Goal: Task Accomplishment & Management: Use online tool/utility

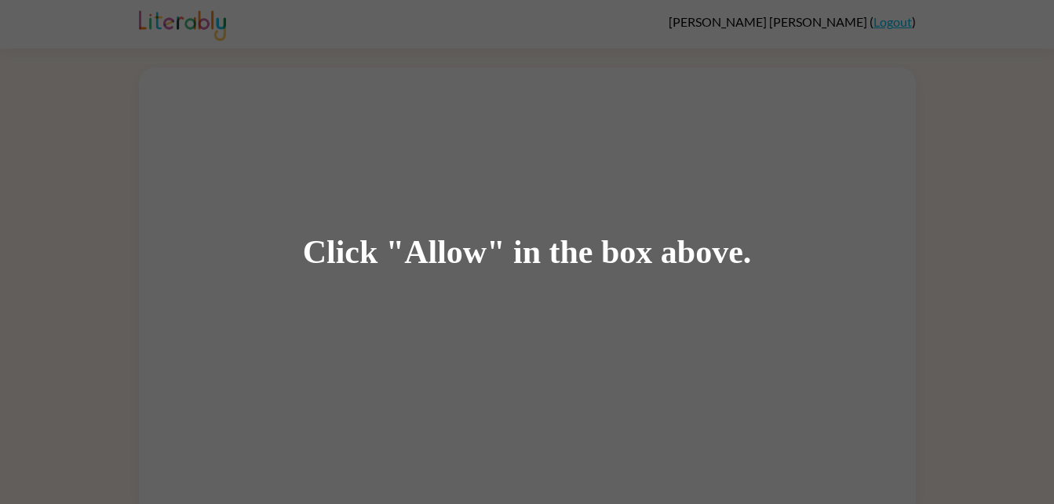
click at [560, 27] on div "Click "Allow" in the box above." at bounding box center [527, 252] width 1054 height 504
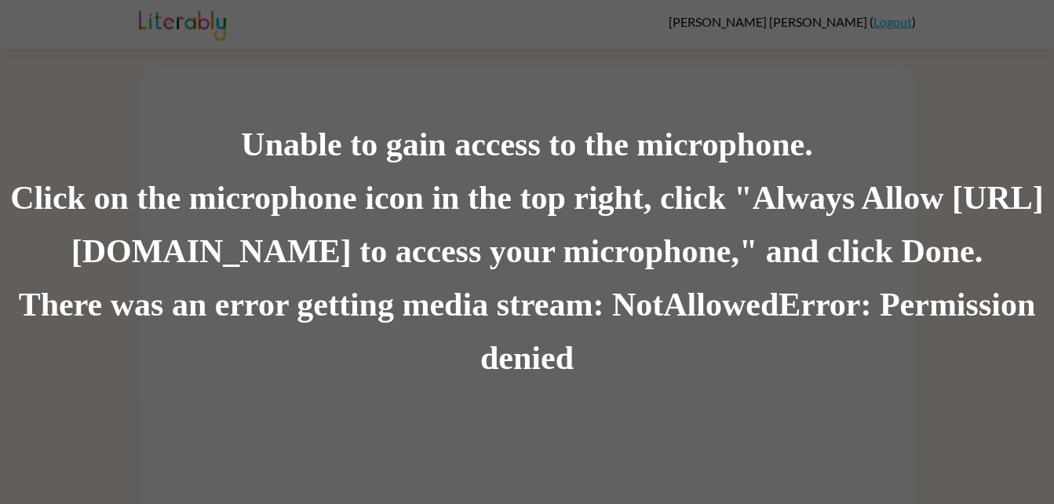
click at [600, 44] on div "Unable to gain access to the microphone. Click on the microphone icon in the to…" at bounding box center [527, 252] width 1054 height 504
click at [643, 27] on div "Unable to gain access to the microphone. Click on the microphone icon in the to…" at bounding box center [527, 252] width 1054 height 504
click at [512, 42] on div "Unable to gain access to the microphone. Click on the microphone icon in the to…" at bounding box center [527, 252] width 1054 height 504
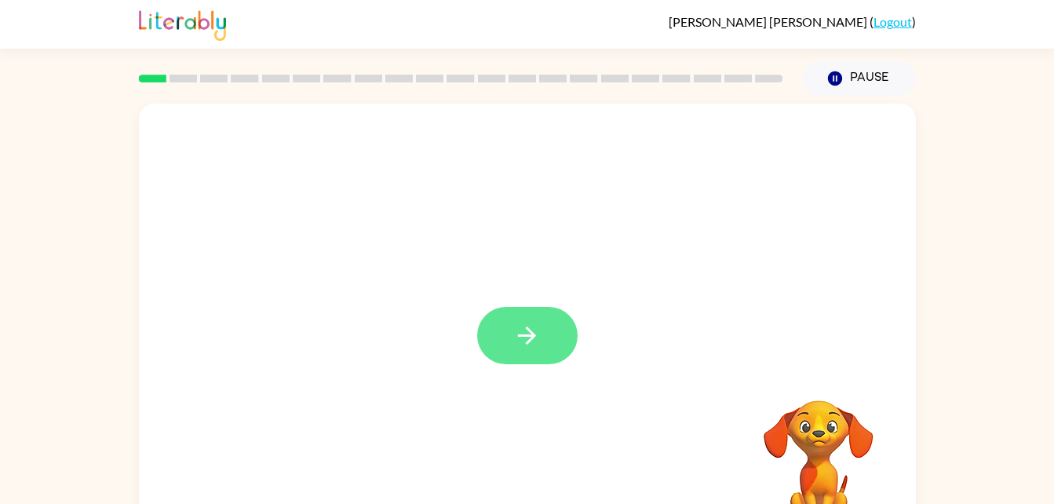
click at [534, 361] on button "button" at bounding box center [527, 335] width 100 height 57
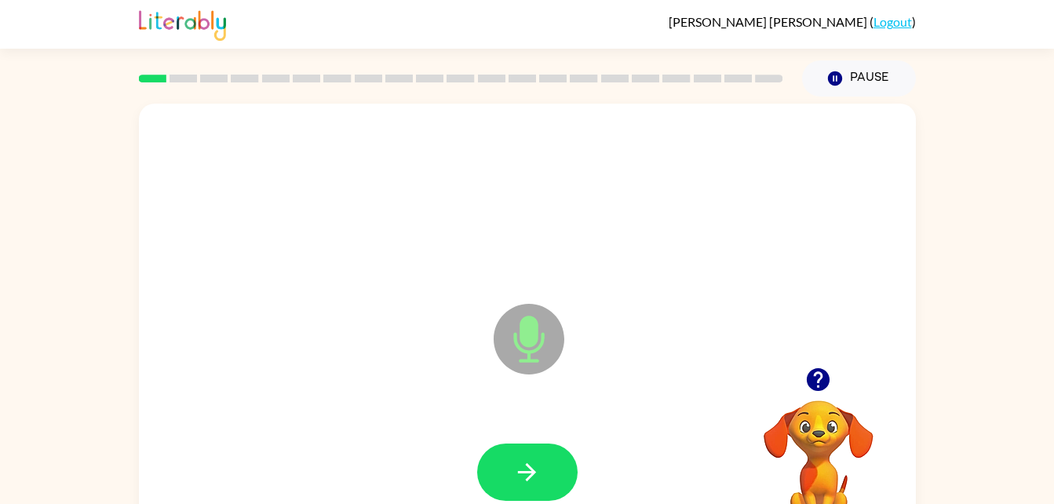
scroll to position [48, 0]
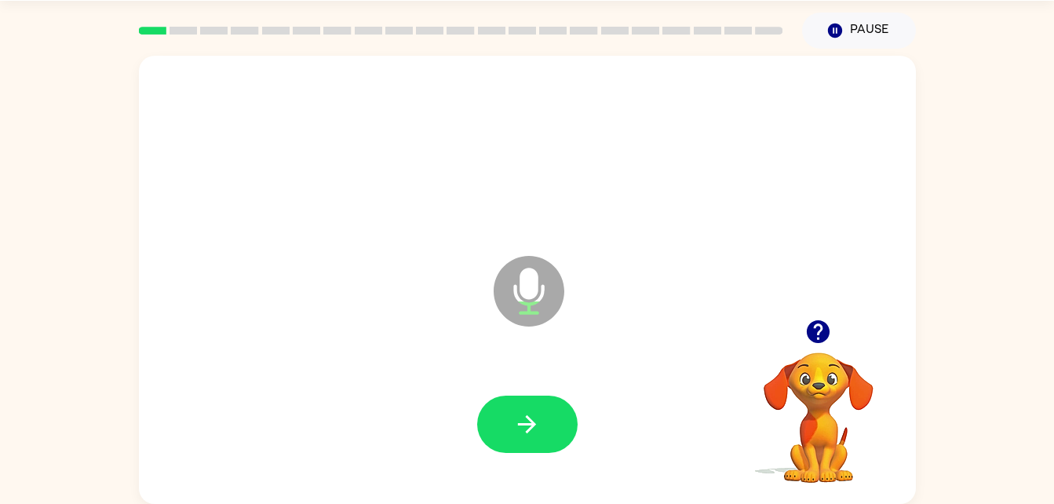
click at [526, 290] on icon "Microphone The Microphone is here when it is your turn to talk" at bounding box center [607, 311] width 235 height 118
click at [501, 411] on button "button" at bounding box center [527, 423] width 100 height 57
click at [533, 421] on icon "button" at bounding box center [526, 423] width 27 height 27
click at [551, 435] on button "button" at bounding box center [527, 423] width 100 height 57
click at [544, 413] on button "button" at bounding box center [527, 423] width 100 height 57
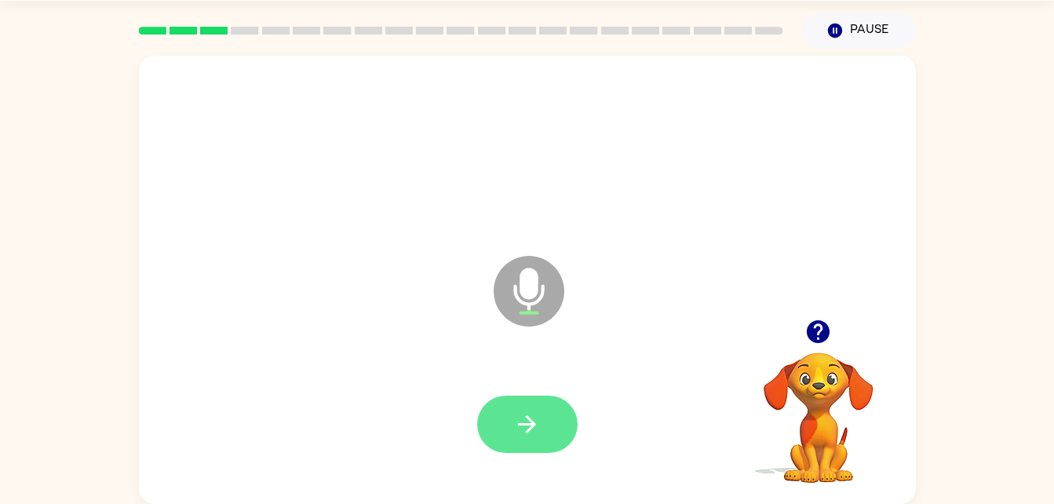
click at [533, 428] on icon "button" at bounding box center [526, 423] width 27 height 27
click at [562, 437] on button "button" at bounding box center [527, 423] width 100 height 57
click at [564, 433] on button "button" at bounding box center [527, 423] width 100 height 57
click at [528, 437] on icon "button" at bounding box center [526, 423] width 27 height 27
click at [549, 421] on button "button" at bounding box center [527, 423] width 100 height 57
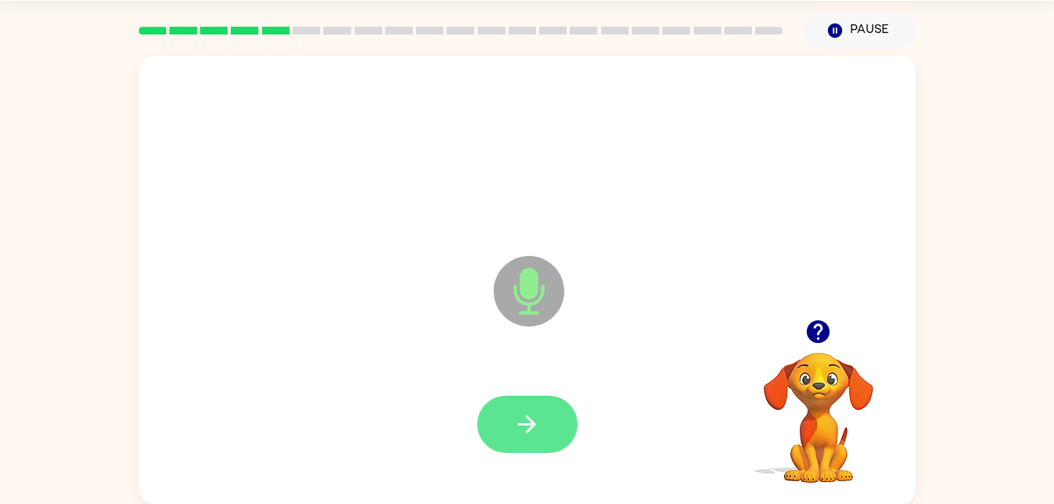
click at [548, 427] on button "button" at bounding box center [527, 423] width 100 height 57
click at [531, 426] on icon "button" at bounding box center [527, 424] width 18 height 18
click at [548, 419] on button "button" at bounding box center [527, 423] width 100 height 57
click at [535, 412] on icon "button" at bounding box center [526, 423] width 27 height 27
click at [551, 432] on button "button" at bounding box center [527, 423] width 100 height 57
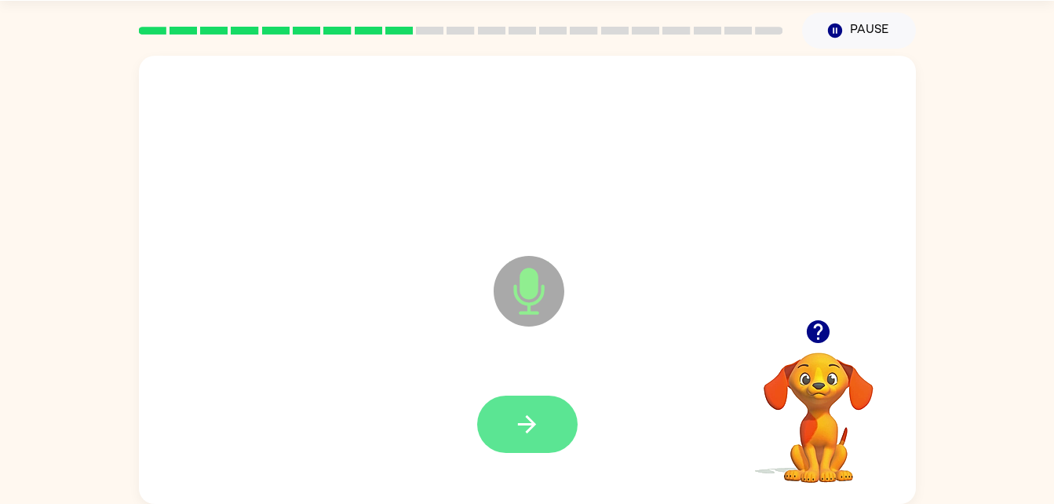
click at [534, 421] on icon "button" at bounding box center [526, 423] width 27 height 27
click at [551, 420] on button "button" at bounding box center [527, 423] width 100 height 57
click at [564, 398] on div at bounding box center [527, 423] width 100 height 57
click at [536, 438] on button "button" at bounding box center [527, 423] width 100 height 57
click at [565, 424] on button "button" at bounding box center [527, 423] width 100 height 57
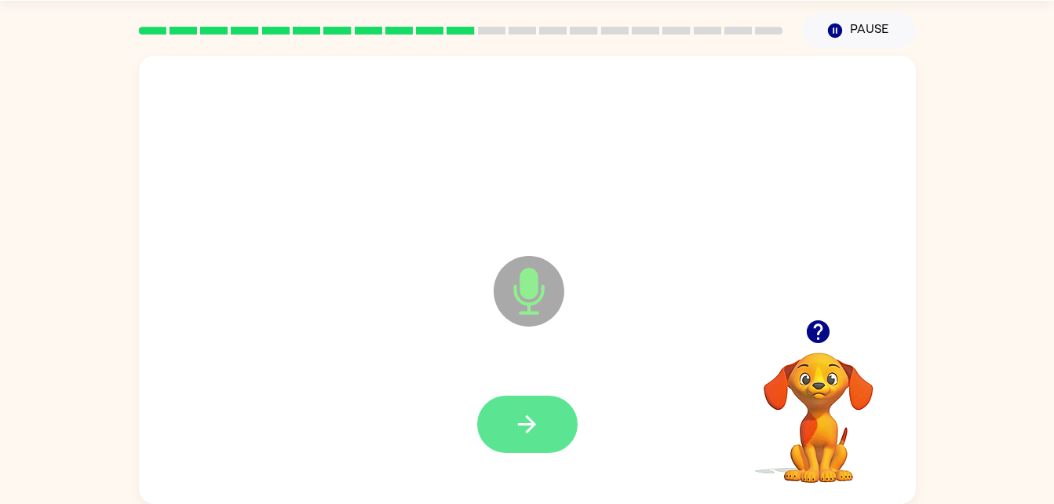
click at [536, 429] on icon "button" at bounding box center [526, 423] width 27 height 27
click at [527, 408] on button "button" at bounding box center [527, 423] width 100 height 57
click at [530, 433] on icon "button" at bounding box center [526, 423] width 27 height 27
click at [533, 412] on icon "button" at bounding box center [526, 423] width 27 height 27
click at [519, 415] on icon "button" at bounding box center [526, 423] width 27 height 27
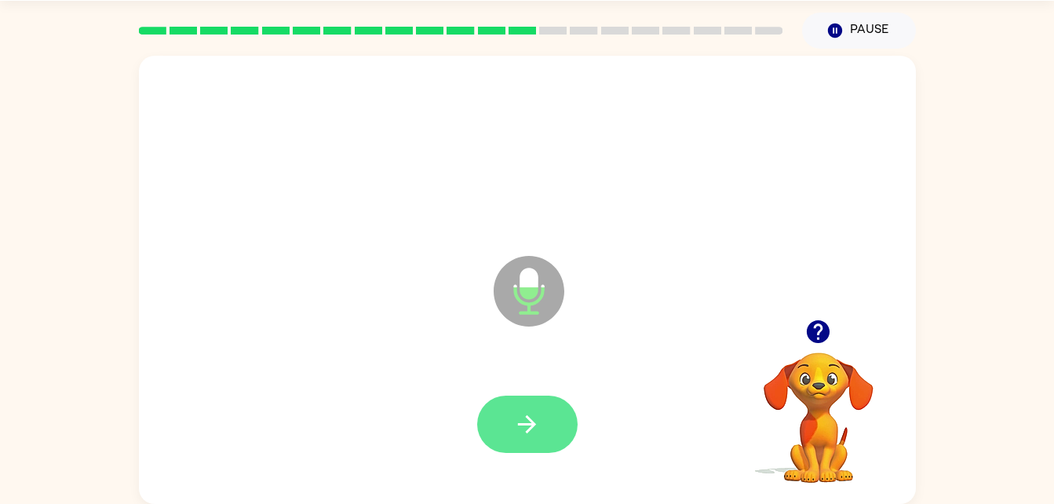
click at [533, 429] on icon "button" at bounding box center [526, 423] width 27 height 27
click at [554, 437] on button "button" at bounding box center [527, 423] width 100 height 57
click at [508, 406] on button "button" at bounding box center [527, 423] width 100 height 57
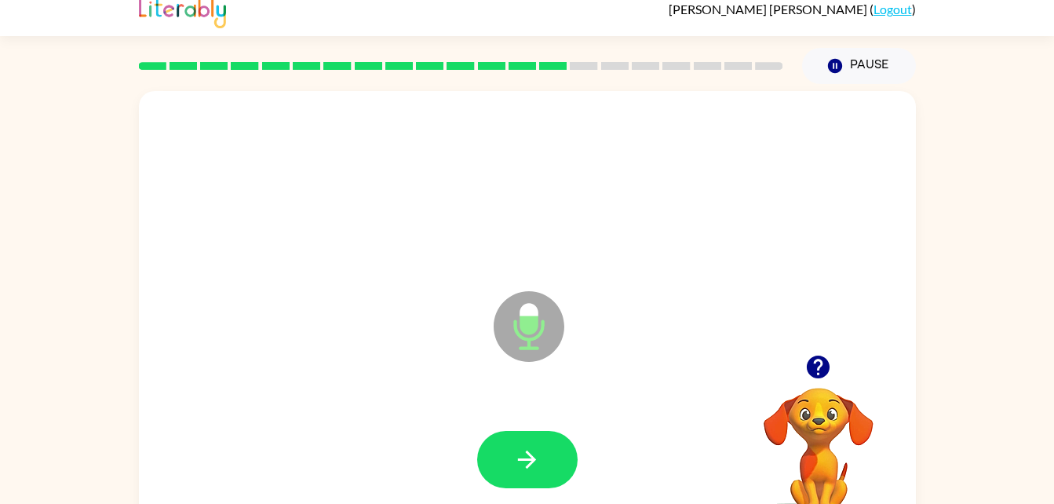
scroll to position [0, 0]
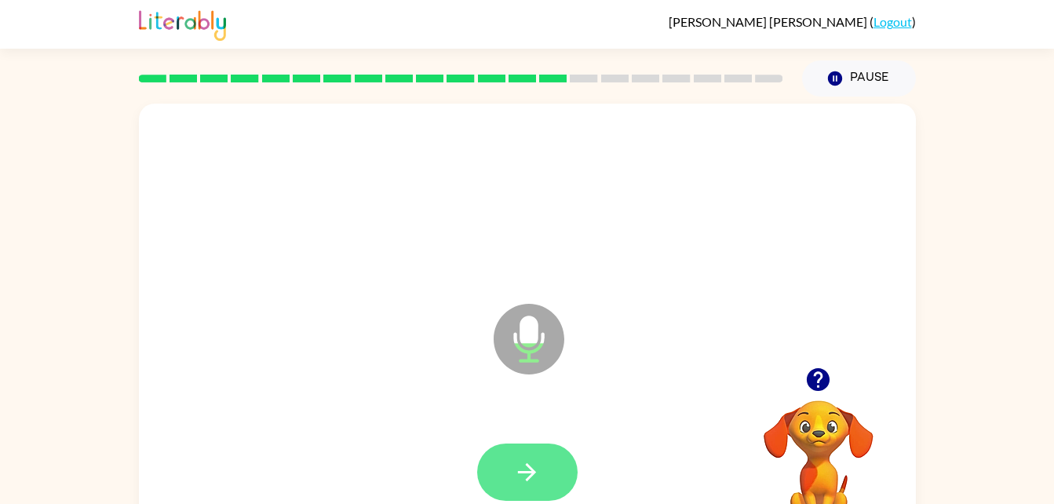
click at [528, 467] on icon "button" at bounding box center [527, 472] width 18 height 18
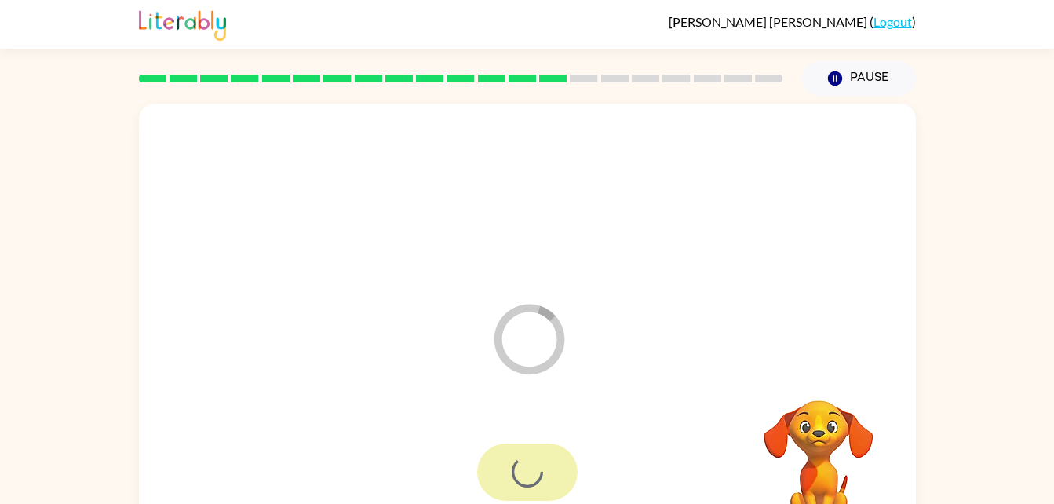
scroll to position [48, 0]
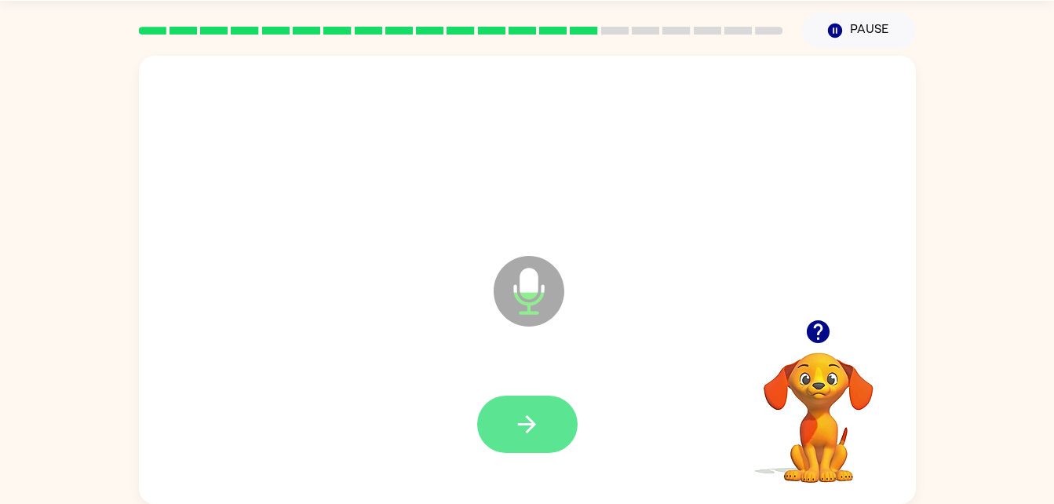
click at [549, 441] on button "button" at bounding box center [527, 423] width 100 height 57
click at [528, 438] on button "button" at bounding box center [527, 423] width 100 height 57
click at [523, 421] on icon "button" at bounding box center [526, 423] width 27 height 27
click at [537, 418] on icon "button" at bounding box center [526, 423] width 27 height 27
click at [538, 439] on button "button" at bounding box center [527, 423] width 100 height 57
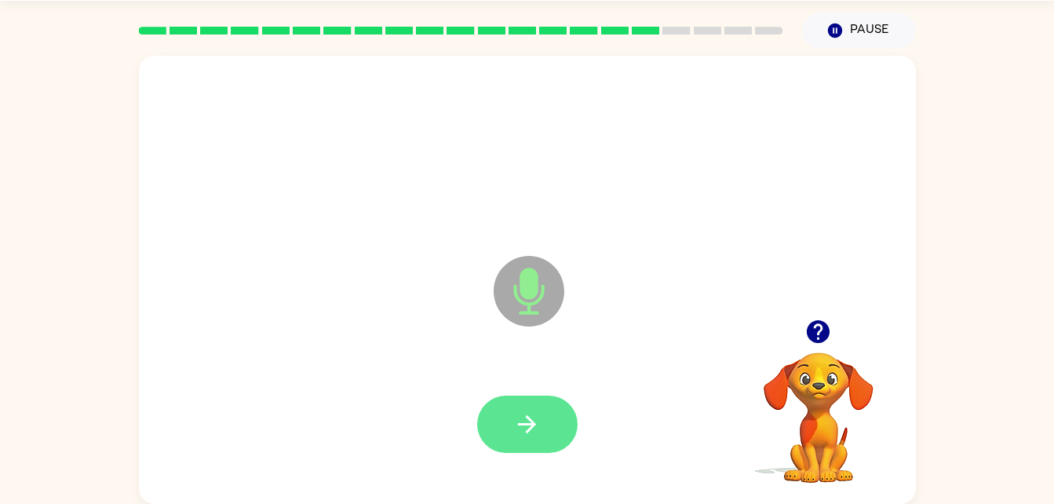
click at [524, 428] on icon "button" at bounding box center [526, 423] width 27 height 27
click at [522, 416] on div at bounding box center [527, 424] width 745 height 129
click at [537, 442] on button "button" at bounding box center [527, 423] width 100 height 57
click at [526, 449] on button "button" at bounding box center [527, 423] width 100 height 57
click at [550, 413] on button "button" at bounding box center [527, 423] width 100 height 57
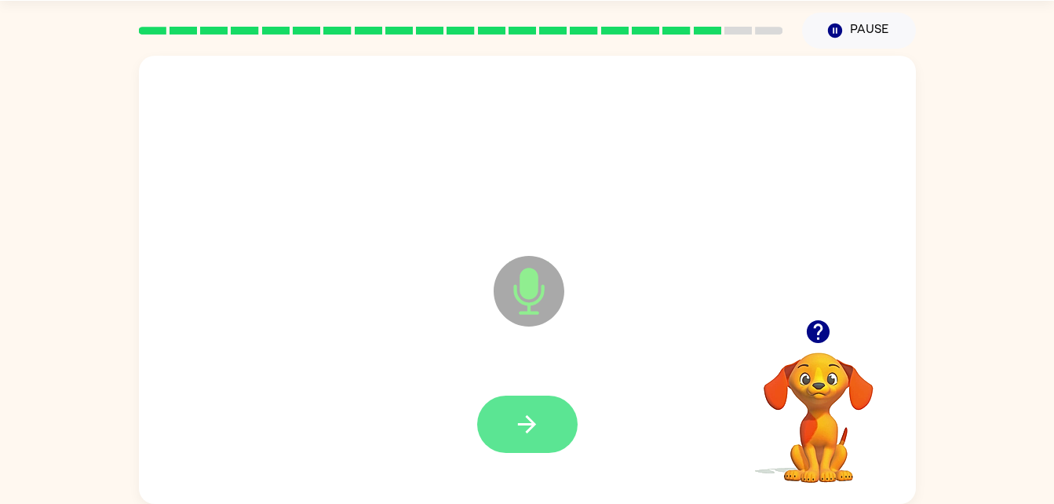
click at [532, 417] on icon "button" at bounding box center [526, 423] width 27 height 27
click at [548, 424] on button "button" at bounding box center [527, 423] width 100 height 57
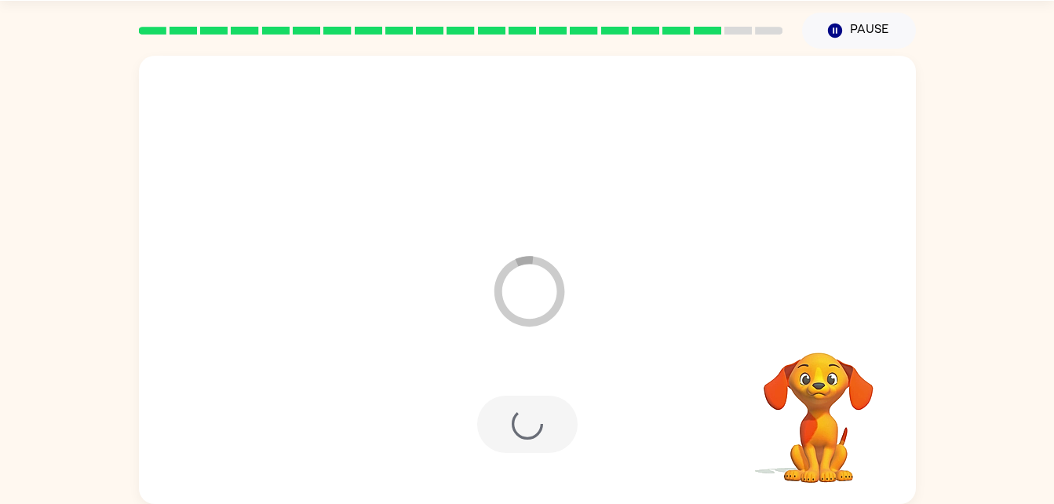
click at [8, 24] on div "Mckenna Harper ( Logout ) Pause Pause Loader Your response is being sent to our…" at bounding box center [527, 228] width 1054 height 552
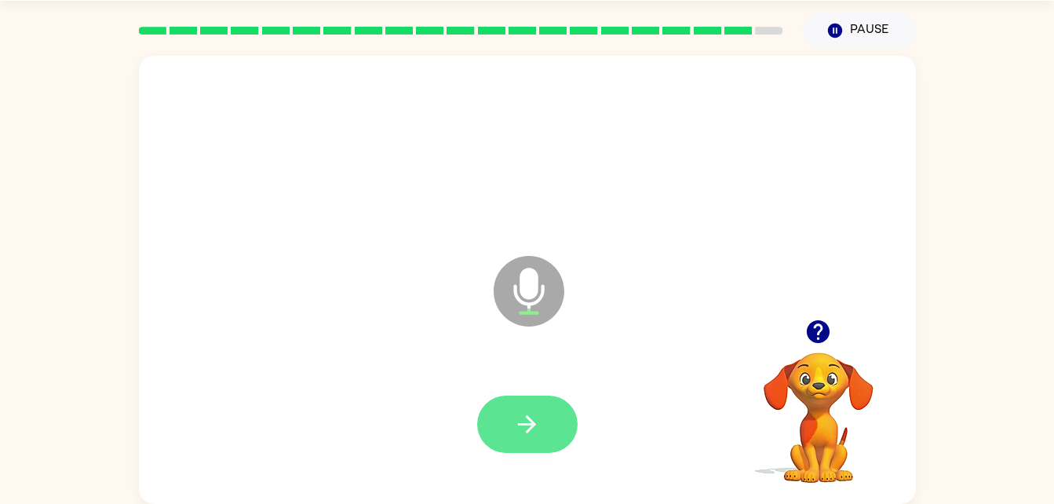
click at [554, 419] on button "button" at bounding box center [527, 423] width 100 height 57
click at [555, 428] on button "button" at bounding box center [527, 423] width 100 height 57
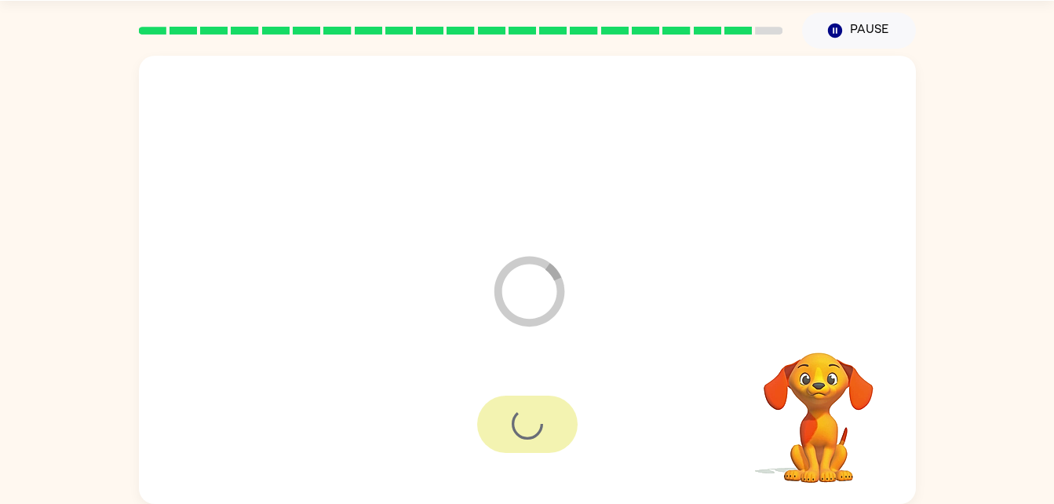
scroll to position [20, 0]
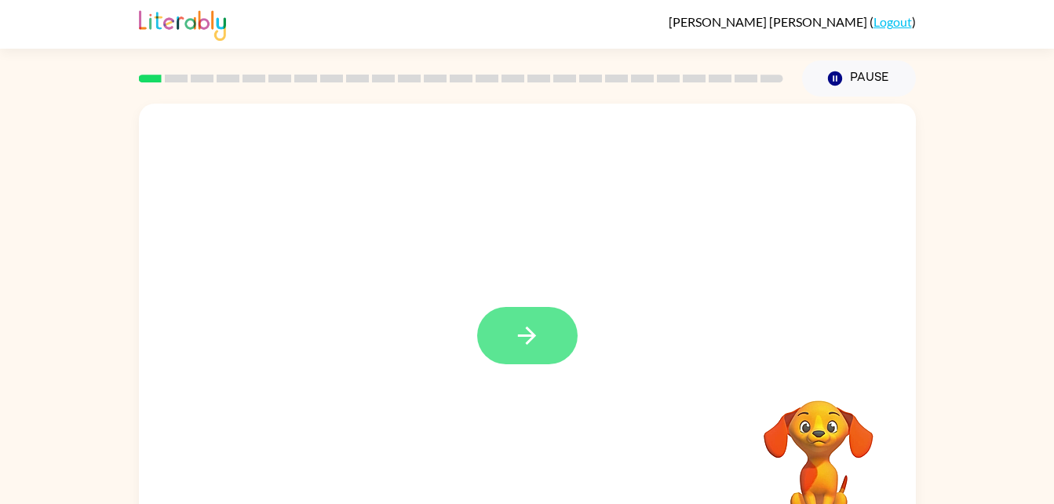
click at [504, 331] on button "button" at bounding box center [527, 335] width 100 height 57
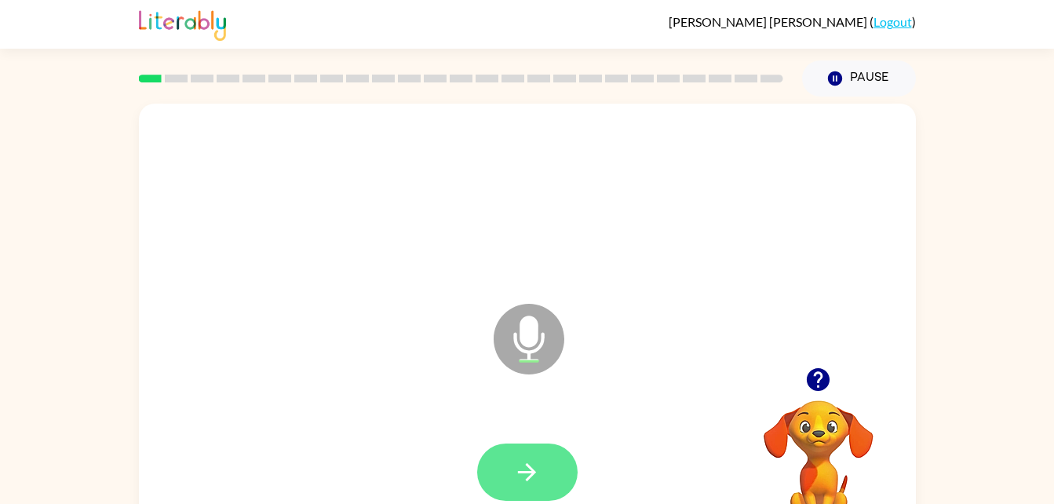
click at [546, 468] on button "button" at bounding box center [527, 471] width 100 height 57
click at [539, 484] on icon "button" at bounding box center [526, 471] width 27 height 27
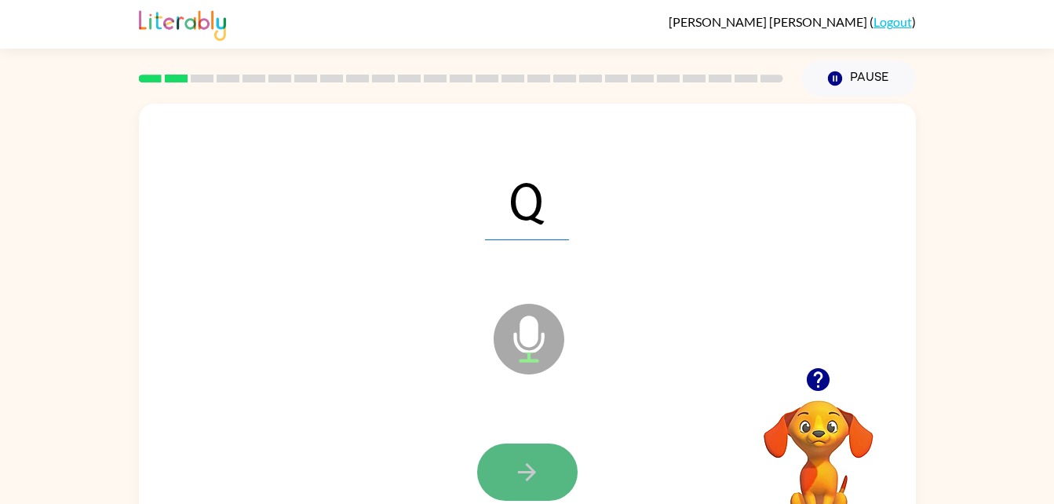
click at [544, 453] on button "button" at bounding box center [527, 471] width 100 height 57
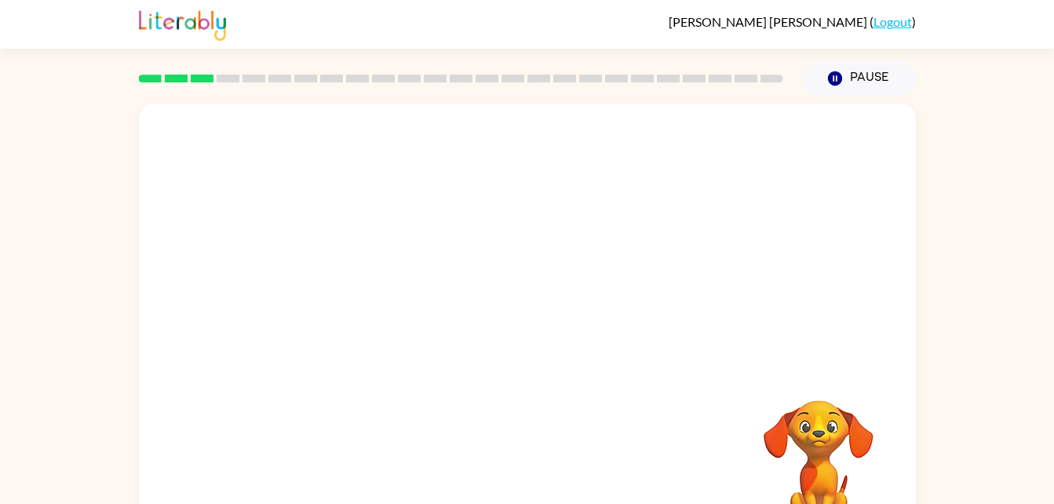
click at [563, 239] on div at bounding box center [527, 236] width 777 height 264
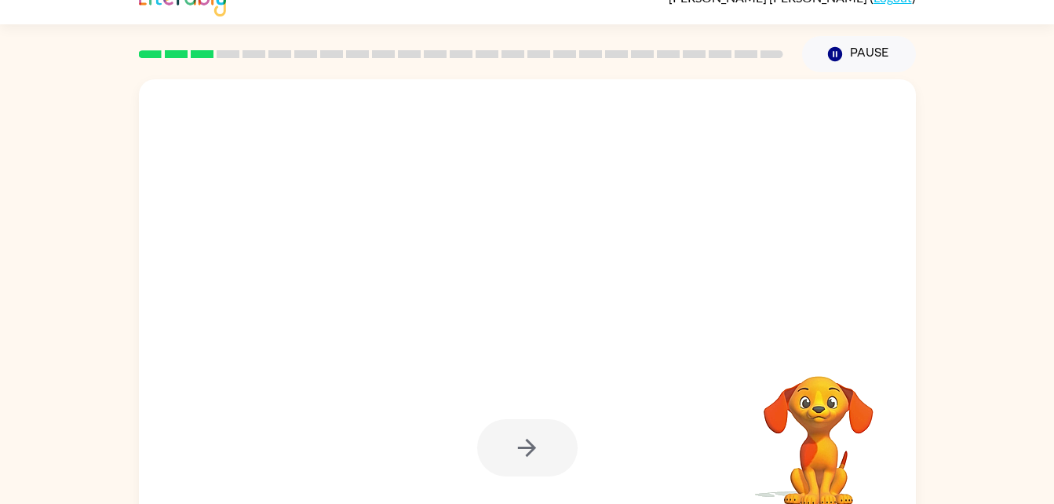
scroll to position [25, 0]
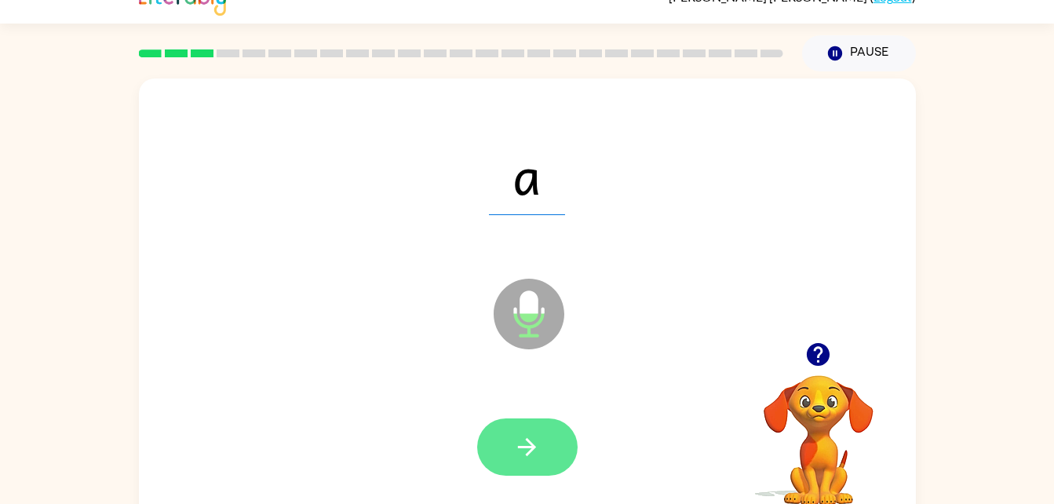
click at [512, 426] on button "button" at bounding box center [527, 446] width 100 height 57
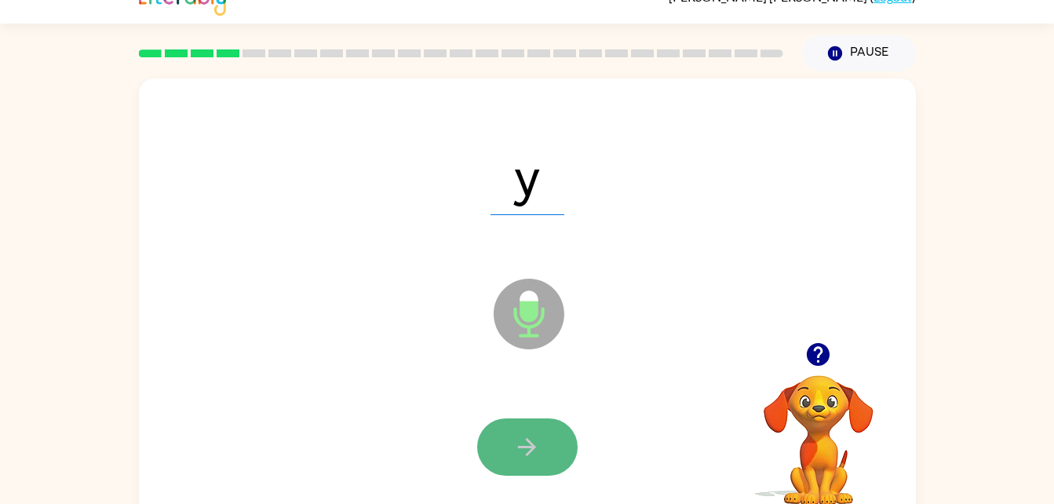
click at [532, 433] on icon "button" at bounding box center [526, 446] width 27 height 27
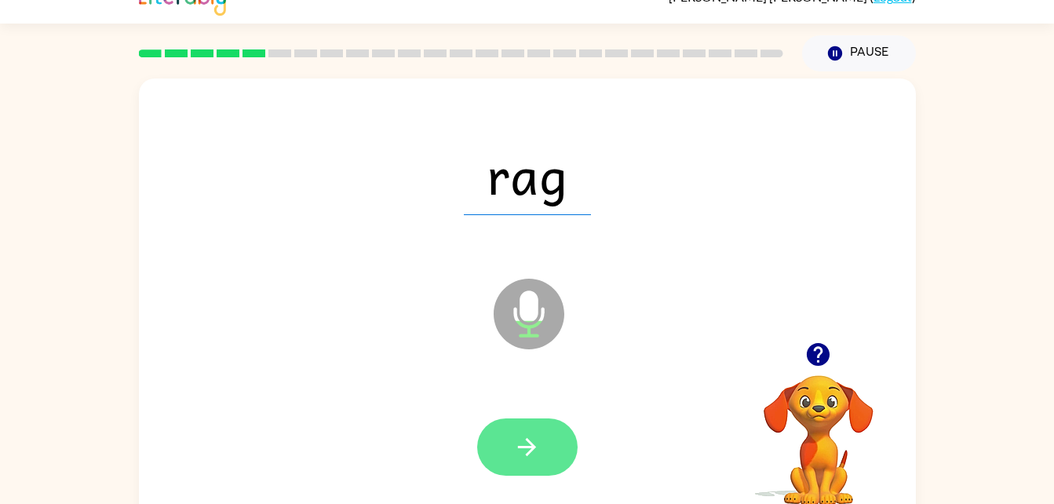
click at [553, 442] on button "button" at bounding box center [527, 446] width 100 height 57
click at [544, 451] on button "button" at bounding box center [527, 446] width 100 height 57
click at [527, 457] on icon "button" at bounding box center [526, 446] width 27 height 27
click at [551, 446] on button "button" at bounding box center [527, 446] width 100 height 57
click at [526, 423] on button "button" at bounding box center [527, 446] width 100 height 57
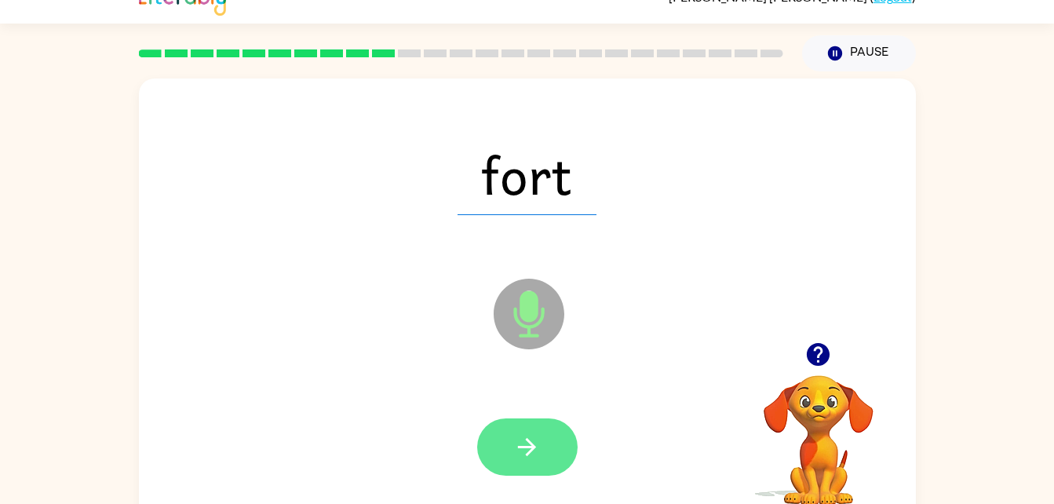
click at [548, 421] on button "button" at bounding box center [527, 446] width 100 height 57
click at [533, 439] on icon "button" at bounding box center [526, 446] width 27 height 27
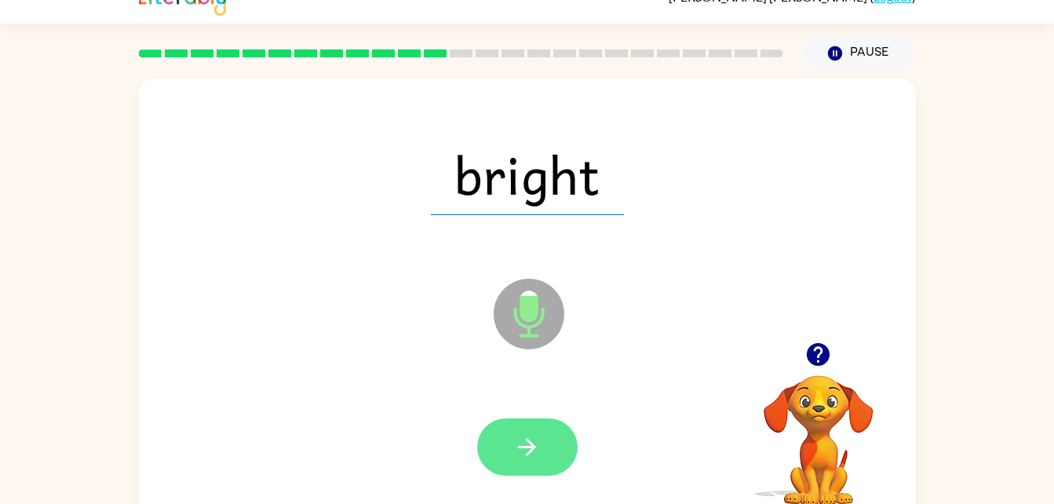
click at [533, 446] on icon "button" at bounding box center [527, 447] width 18 height 18
click at [527, 472] on button "button" at bounding box center [527, 446] width 100 height 57
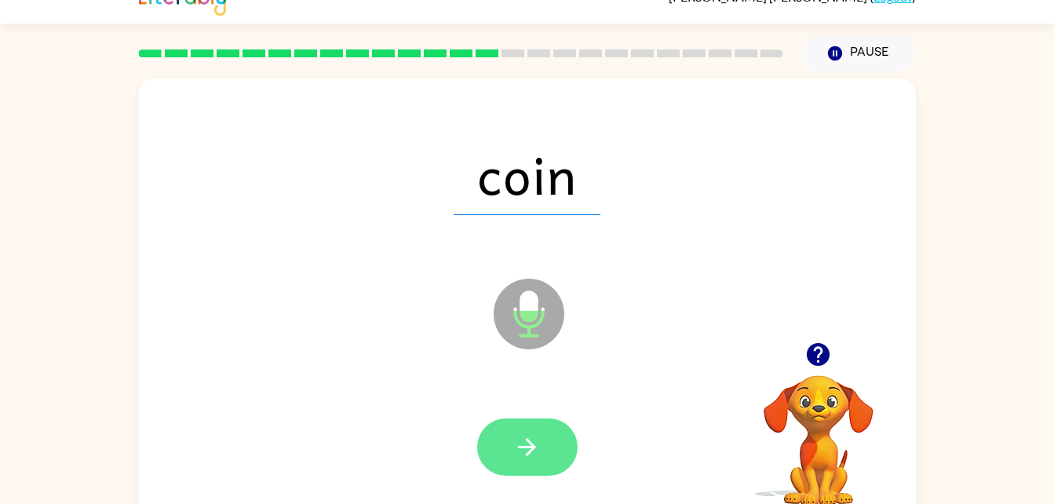
click at [526, 447] on icon "button" at bounding box center [527, 447] width 18 height 18
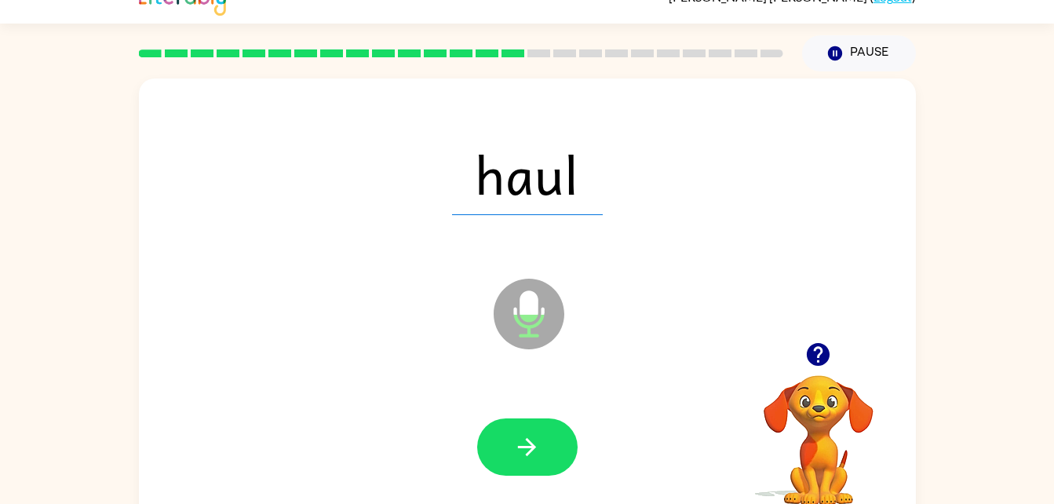
click at [533, 333] on icon at bounding box center [528, 314] width 71 height 71
click at [529, 453] on icon "button" at bounding box center [527, 447] width 18 height 18
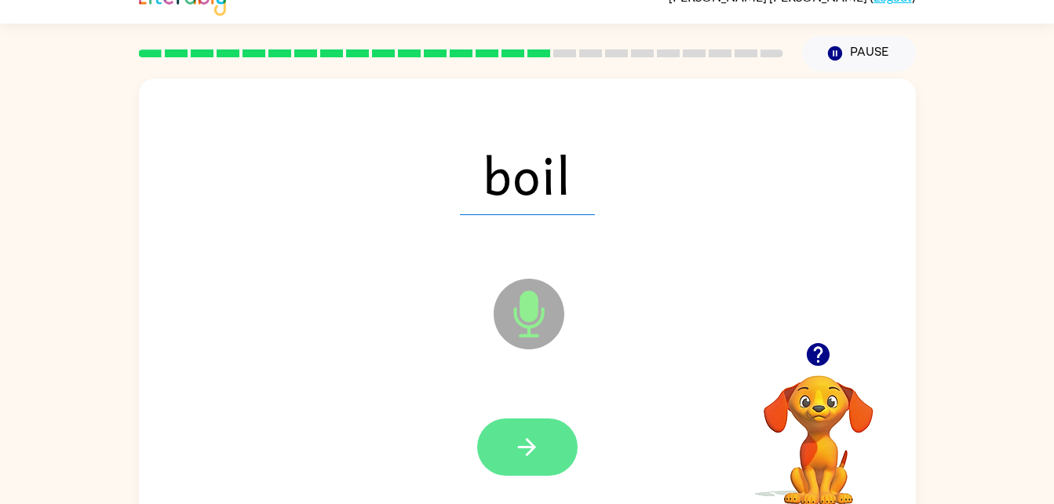
click at [532, 442] on icon "button" at bounding box center [526, 446] width 27 height 27
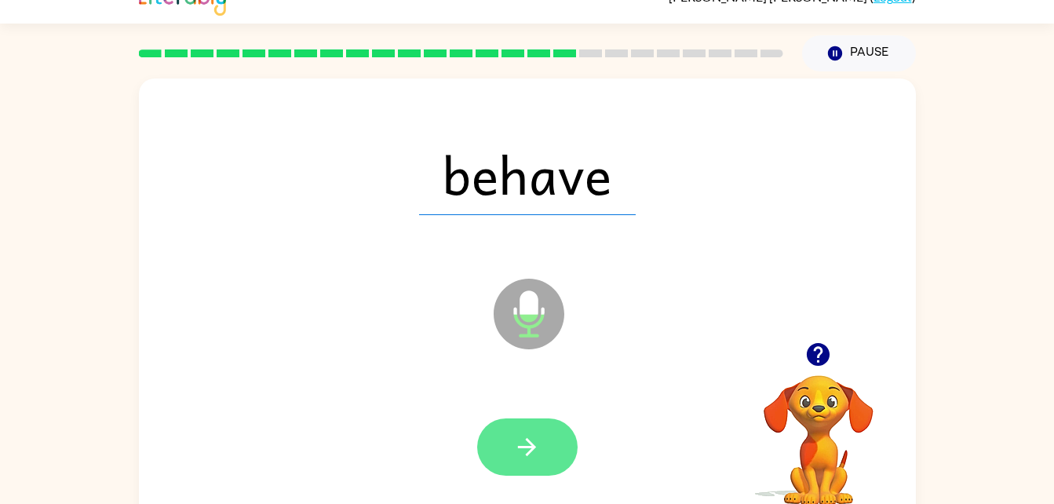
click at [527, 444] on icon "button" at bounding box center [526, 446] width 27 height 27
click at [546, 464] on button "button" at bounding box center [527, 446] width 100 height 57
click at [551, 457] on button "button" at bounding box center [527, 446] width 100 height 57
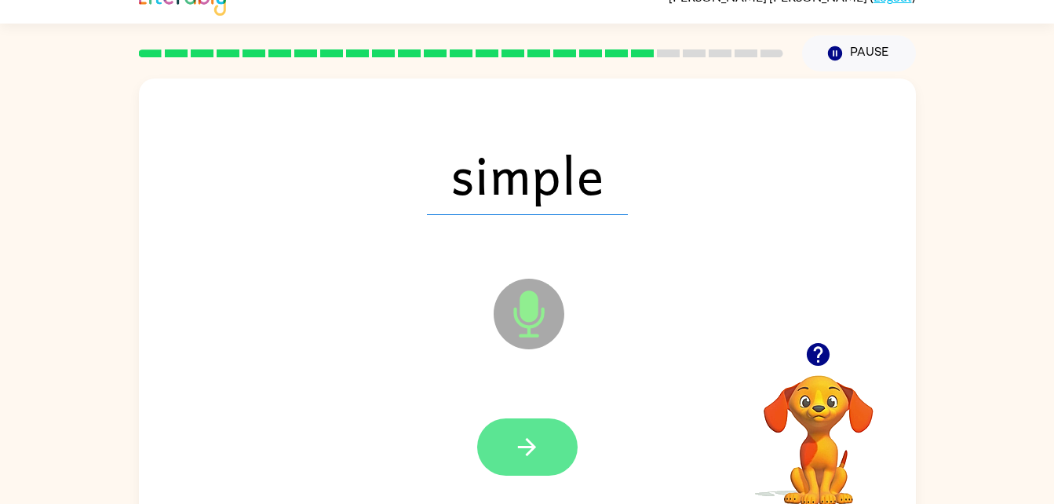
click at [525, 451] on icon "button" at bounding box center [526, 446] width 27 height 27
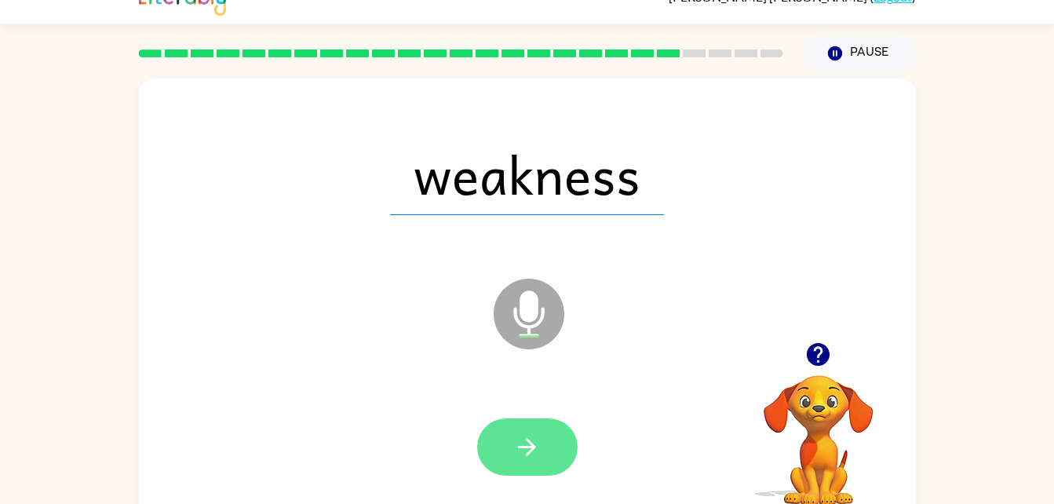
click at [519, 424] on button "button" at bounding box center [527, 446] width 100 height 57
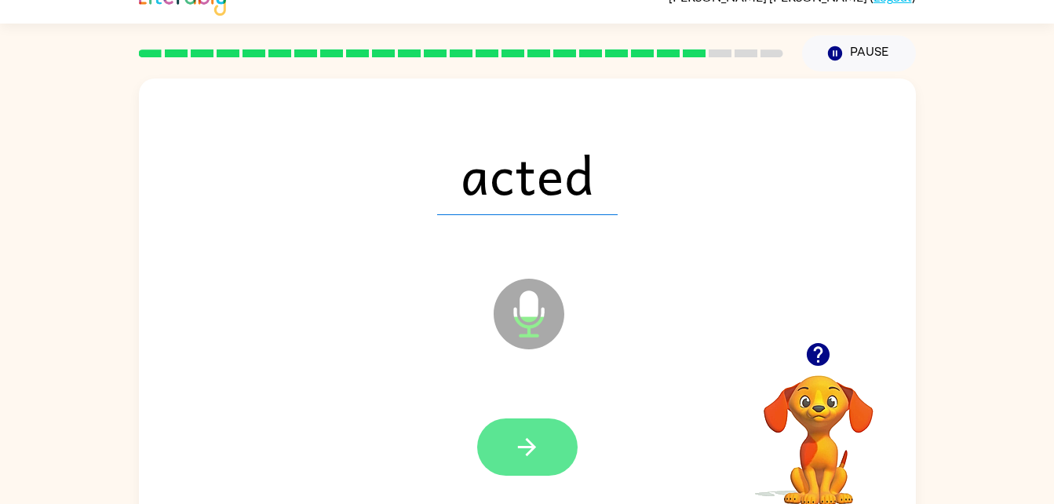
click at [532, 467] on button "button" at bounding box center [527, 446] width 100 height 57
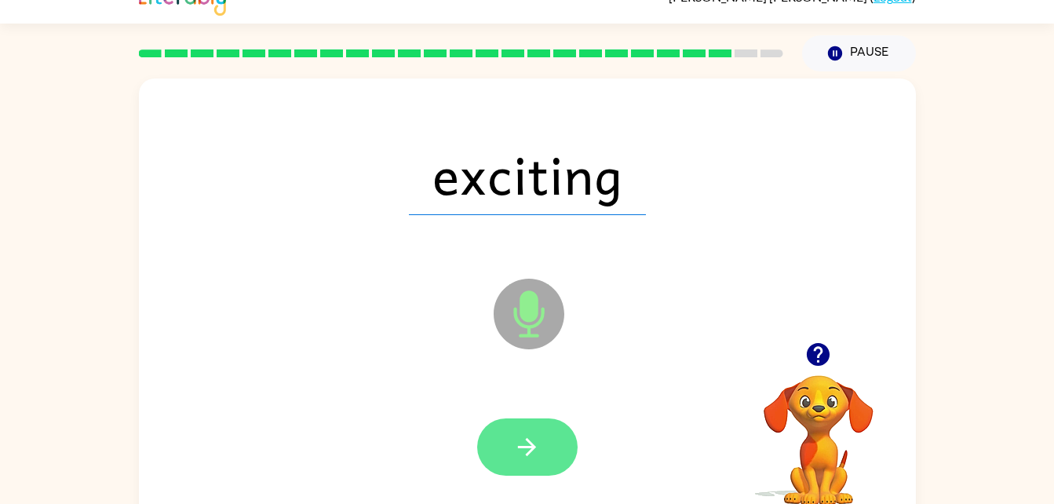
click at [553, 472] on button "button" at bounding box center [527, 446] width 100 height 57
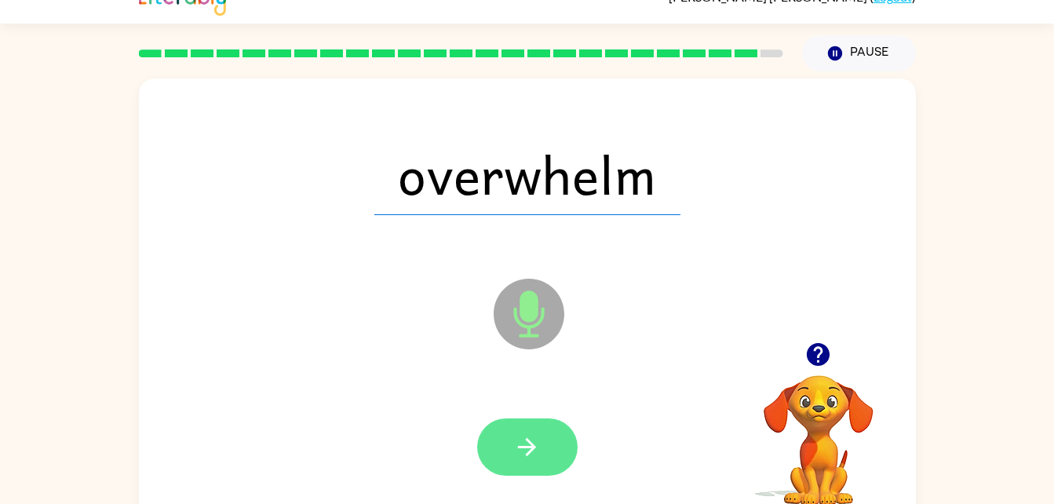
click at [546, 461] on button "button" at bounding box center [527, 446] width 100 height 57
click at [540, 465] on div at bounding box center [527, 446] width 100 height 57
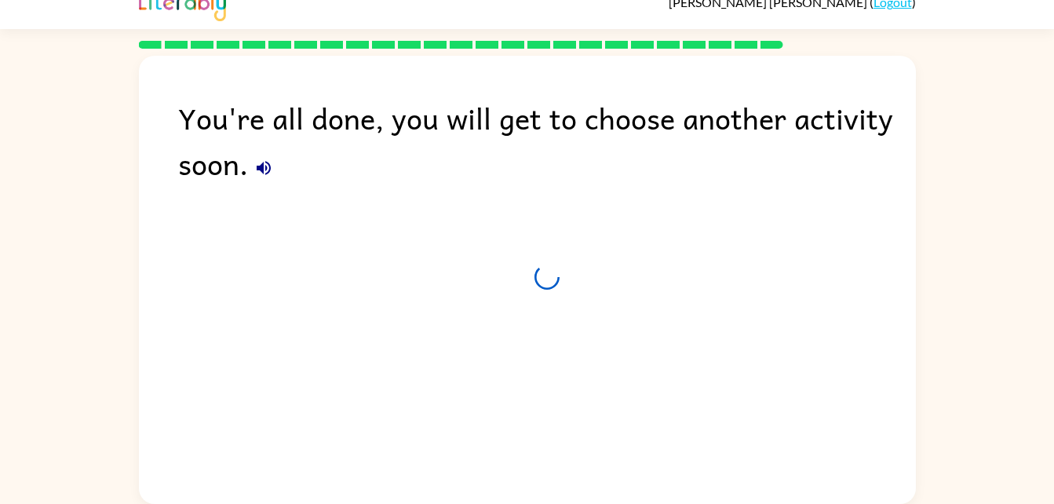
scroll to position [20, 0]
